Goal: Task Accomplishment & Management: Manage account settings

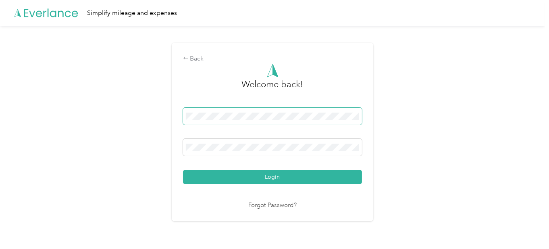
click at [263, 110] on span at bounding box center [272, 116] width 179 height 17
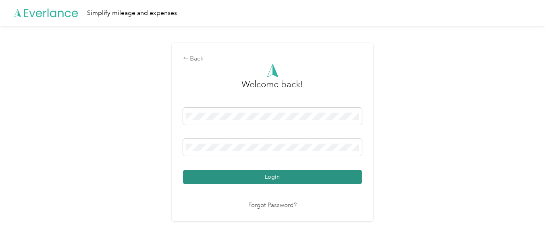
click at [212, 177] on button "Login" at bounding box center [272, 177] width 179 height 14
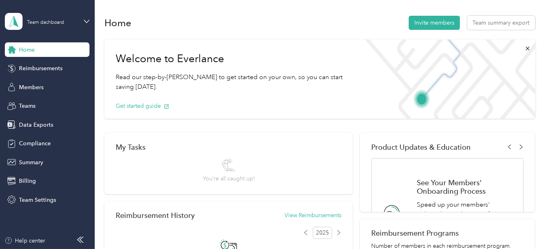
click at [32, 94] on div "Home Reimbursements Members Teams Data Exports Compliance Summary Billing Team …" at bounding box center [47, 124] width 85 height 164
click at [31, 87] on span "Members" at bounding box center [31, 87] width 25 height 8
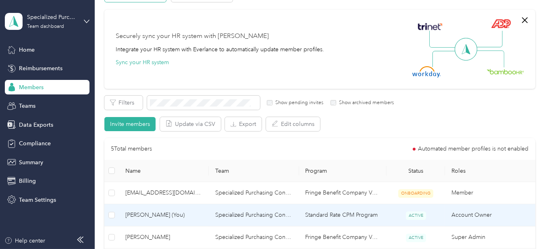
scroll to position [81, 0]
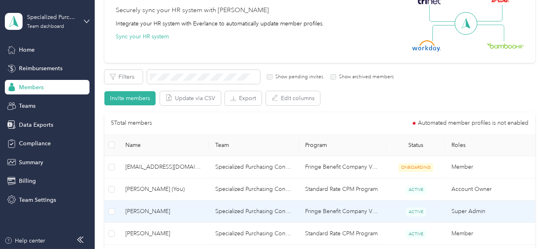
click at [130, 212] on span "[PERSON_NAME]" at bounding box center [163, 211] width 77 height 9
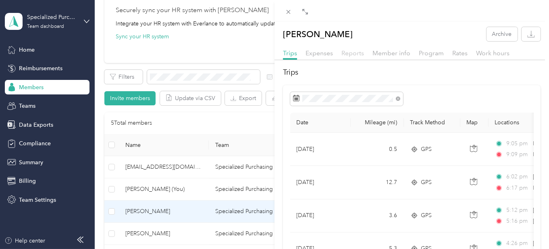
click at [355, 53] on span "Reports" at bounding box center [352, 53] width 23 height 8
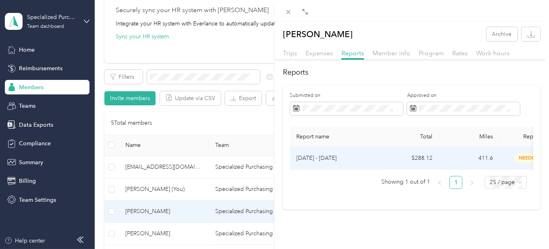
click at [312, 158] on p "[DATE] - [DATE]" at bounding box center [335, 158] width 76 height 9
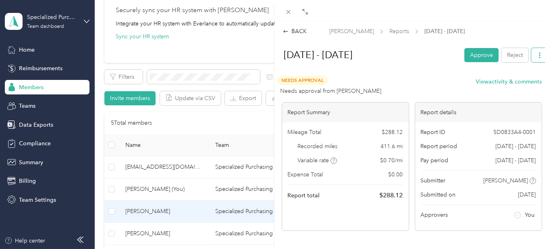
click at [537, 56] on button "button" at bounding box center [539, 55] width 17 height 14
click at [501, 84] on span "Download" at bounding box center [510, 84] width 27 height 8
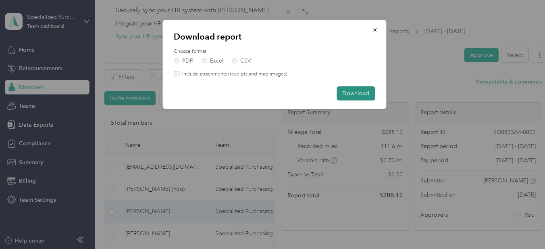
click at [357, 91] on button "Download" at bounding box center [356, 93] width 38 height 14
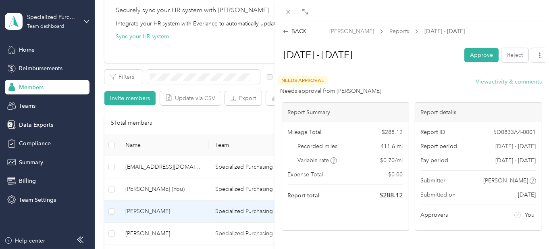
click at [490, 81] on button "View activity & comments" at bounding box center [509, 81] width 66 height 8
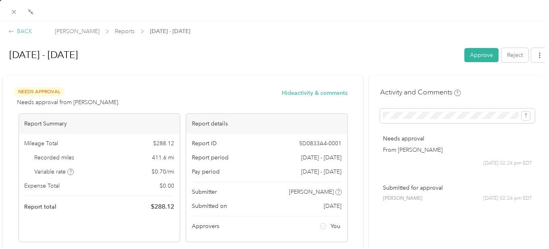
click at [10, 30] on icon at bounding box center [11, 31] width 4 height 2
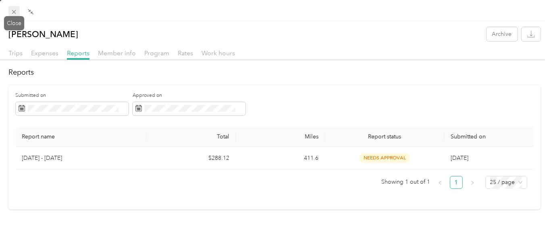
click at [15, 12] on icon at bounding box center [13, 11] width 7 height 7
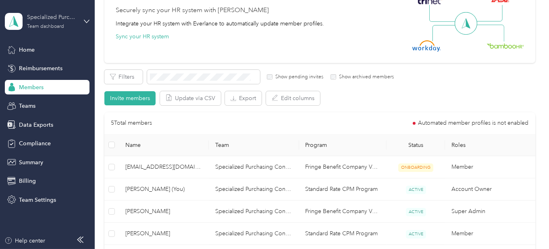
click at [50, 26] on div "Team dashboard" at bounding box center [45, 26] width 37 height 5
click at [53, 66] on div "Team dashboard" at bounding box center [34, 66] width 44 height 8
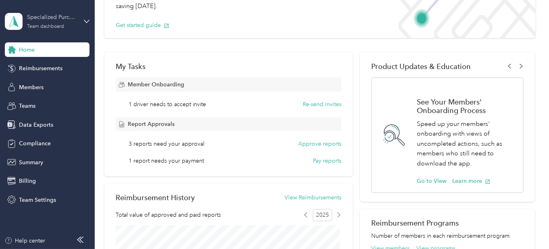
click at [40, 25] on div "Team dashboard" at bounding box center [45, 26] width 37 height 5
click at [35, 101] on div "Log out" at bounding box center [27, 103] width 31 height 8
